Goal: Book appointment/travel/reservation

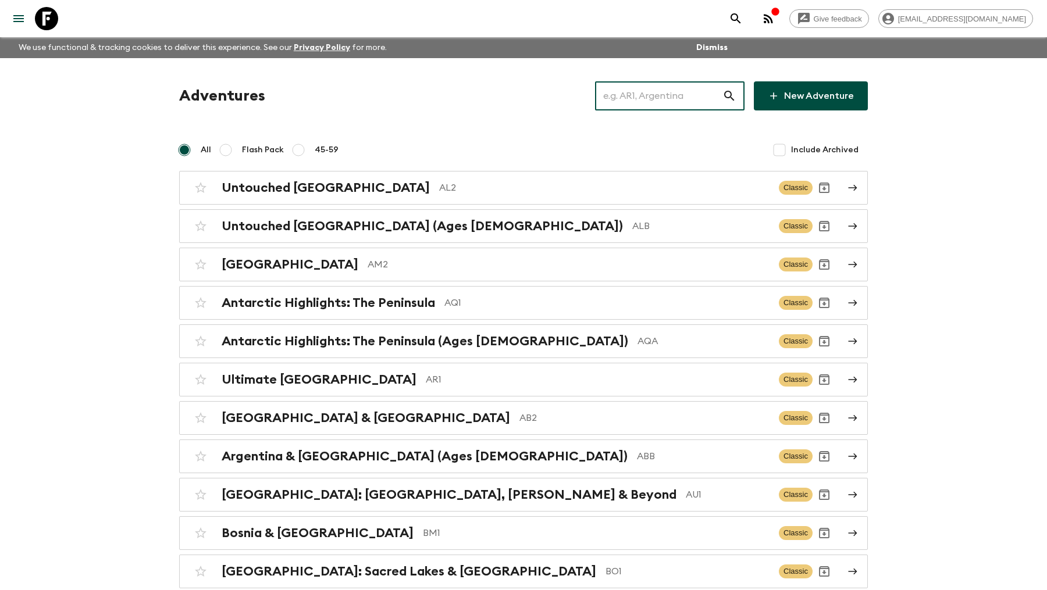
click at [655, 97] on input "text" at bounding box center [658, 96] width 127 height 33
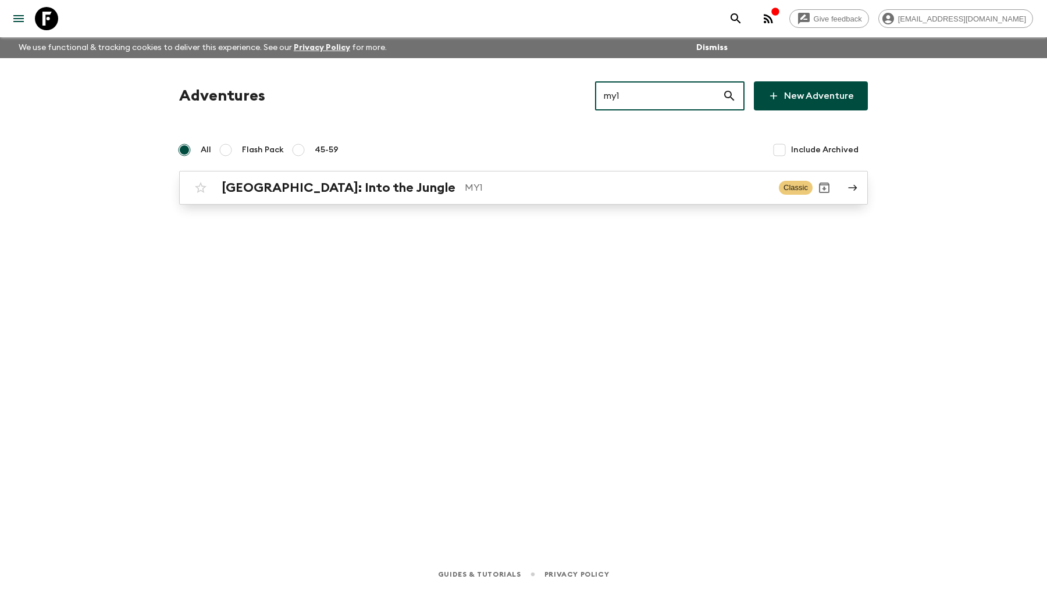
type input "my1"
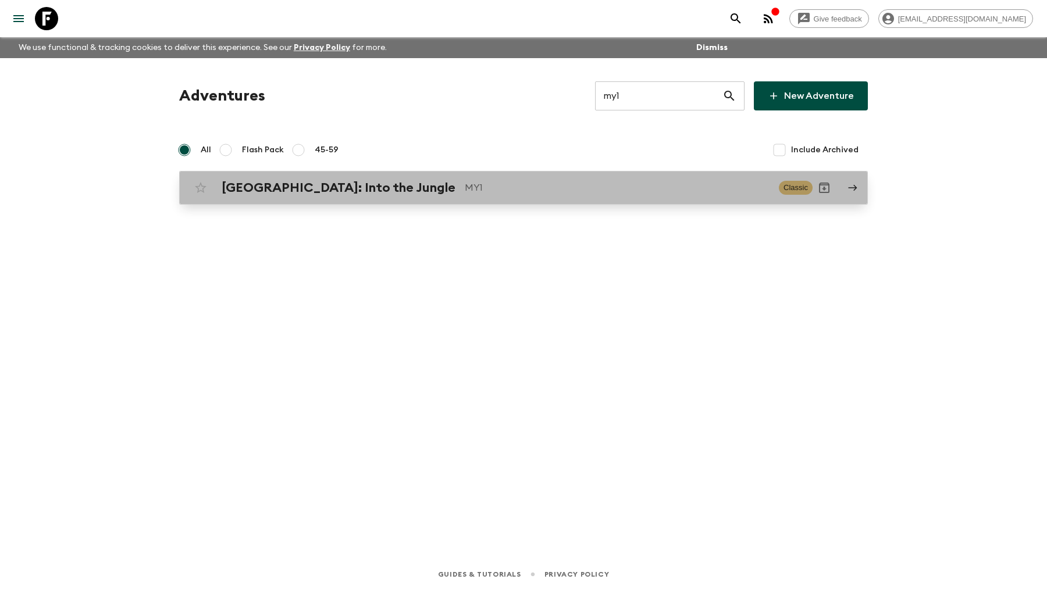
click at [294, 196] on div "[GEOGRAPHIC_DATA]: Into the Jungle MY1 Classic" at bounding box center [500, 187] width 623 height 23
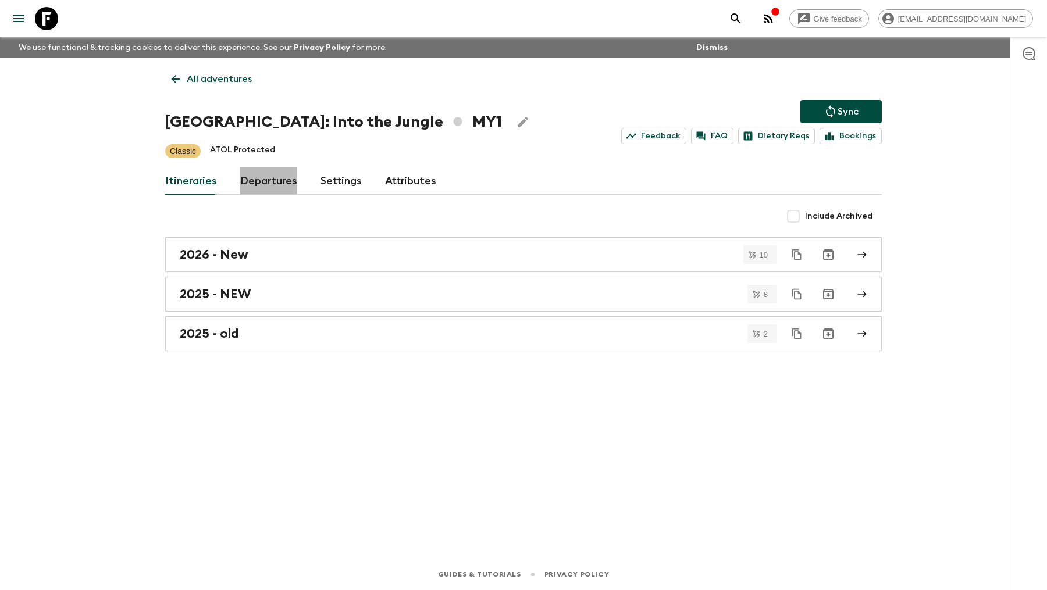
click at [277, 174] on link "Departures" at bounding box center [268, 181] width 57 height 28
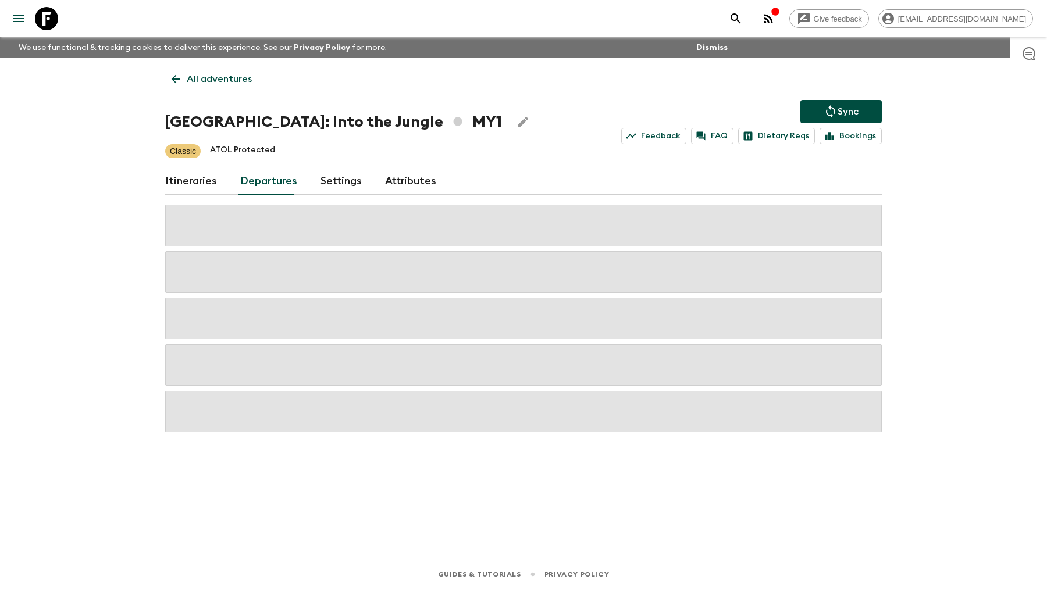
click at [187, 179] on link "Itineraries" at bounding box center [191, 181] width 52 height 28
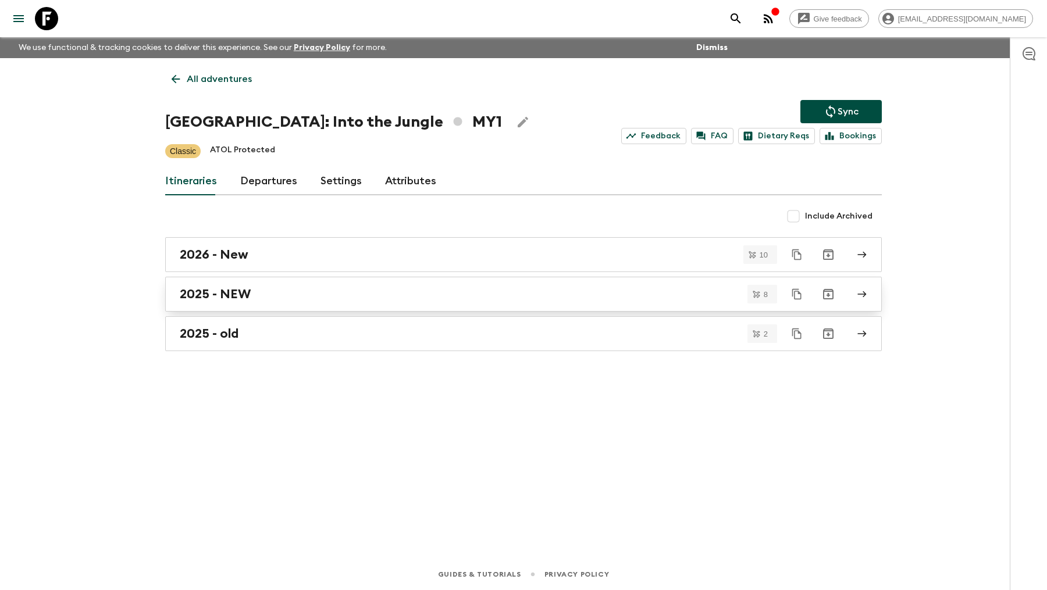
click at [283, 297] on div "2025 - NEW" at bounding box center [512, 294] width 665 height 15
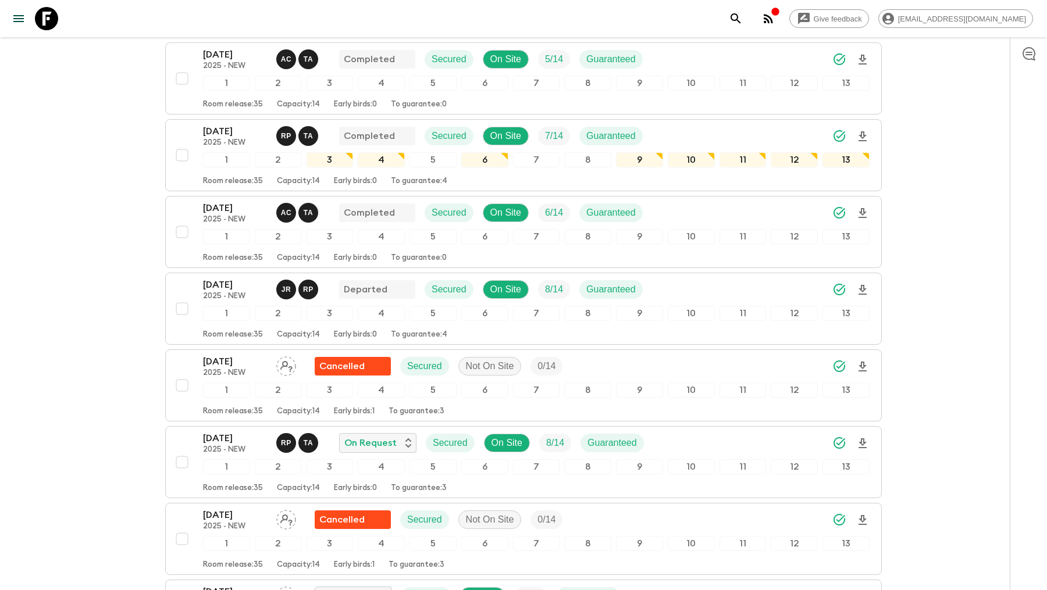
scroll to position [198, 0]
